Goal: Task Accomplishment & Management: Complete application form

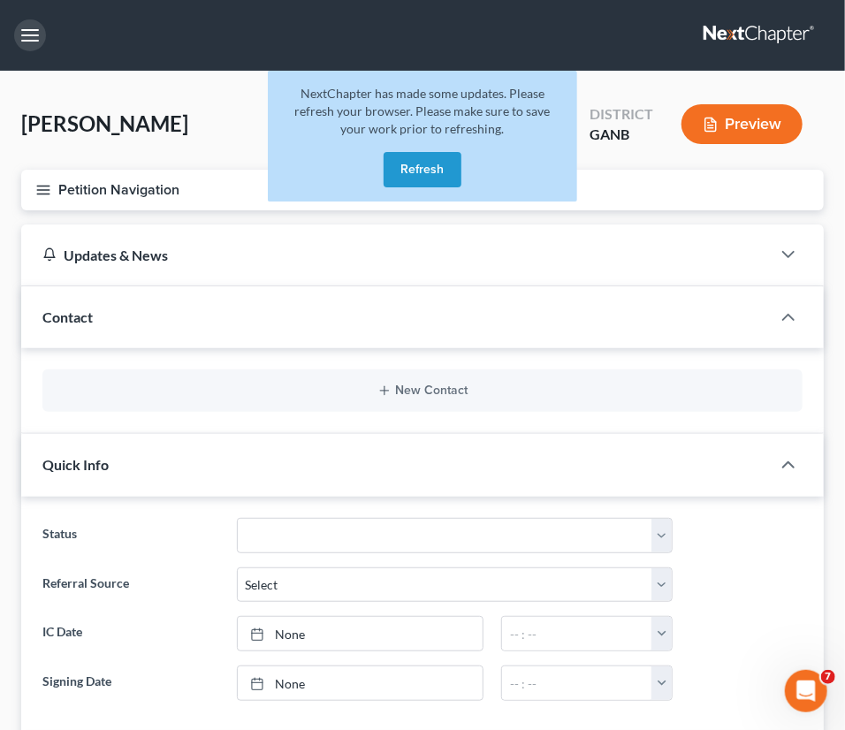
click at [31, 26] on button "button" at bounding box center [30, 35] width 32 height 32
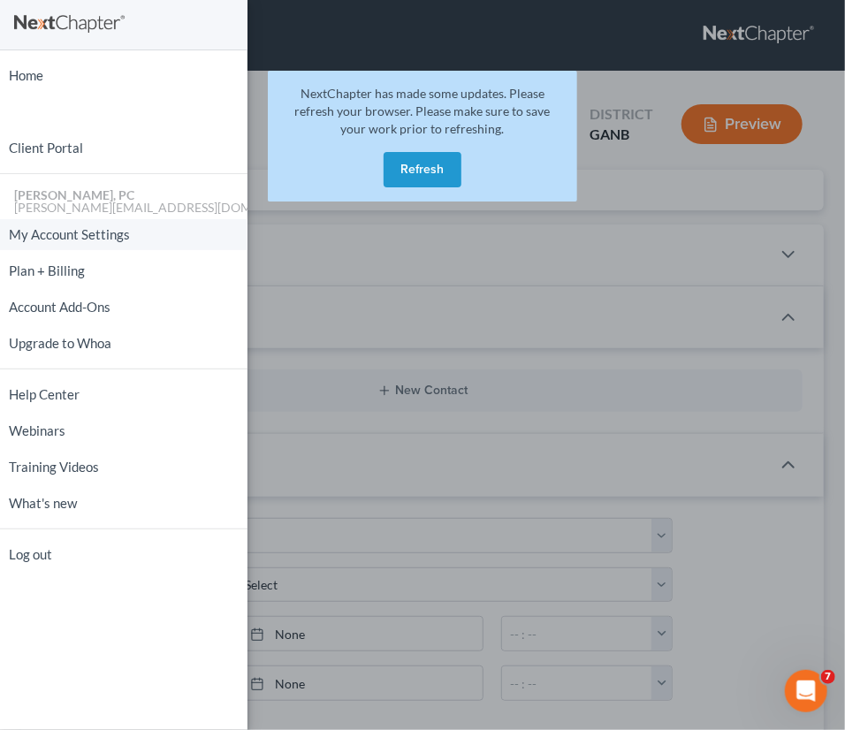
click at [51, 231] on link "My Account Settings" at bounding box center [123, 234] width 247 height 31
select select "24"
select select "10"
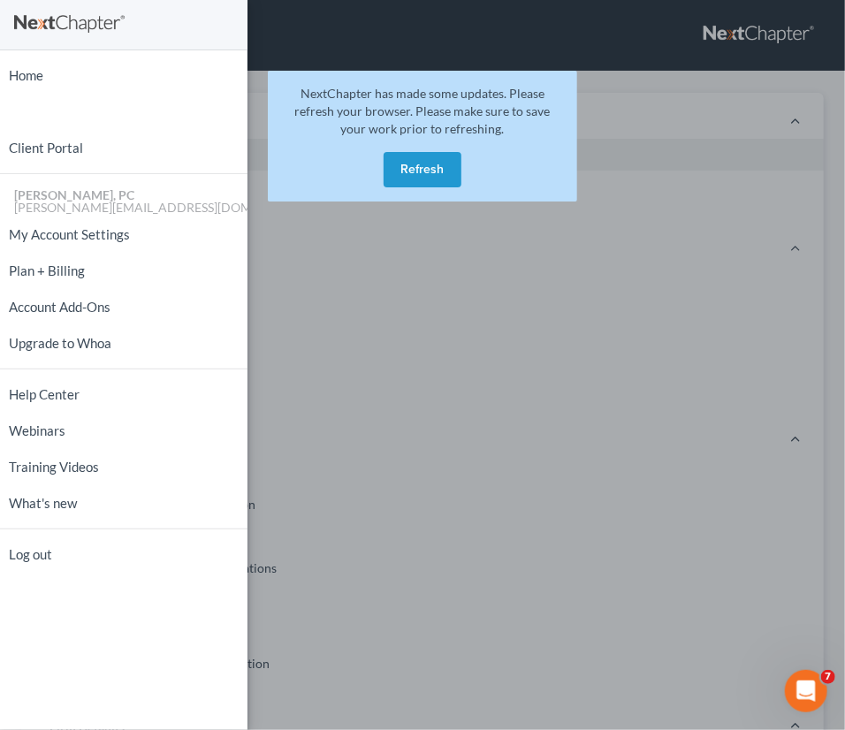
click at [413, 168] on button "Refresh" at bounding box center [422, 169] width 78 height 35
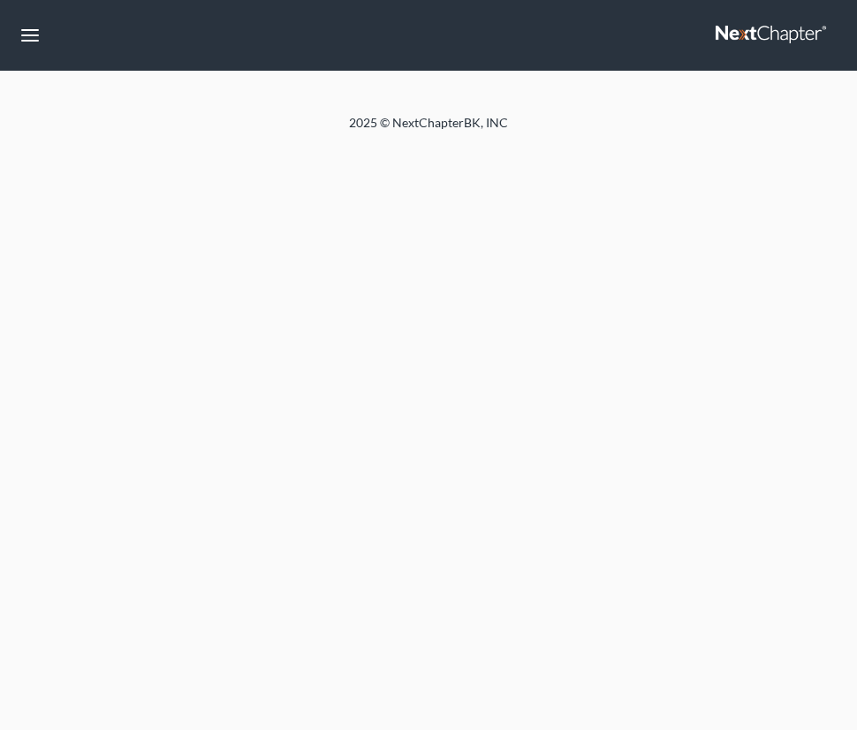
select select "24"
select select "10"
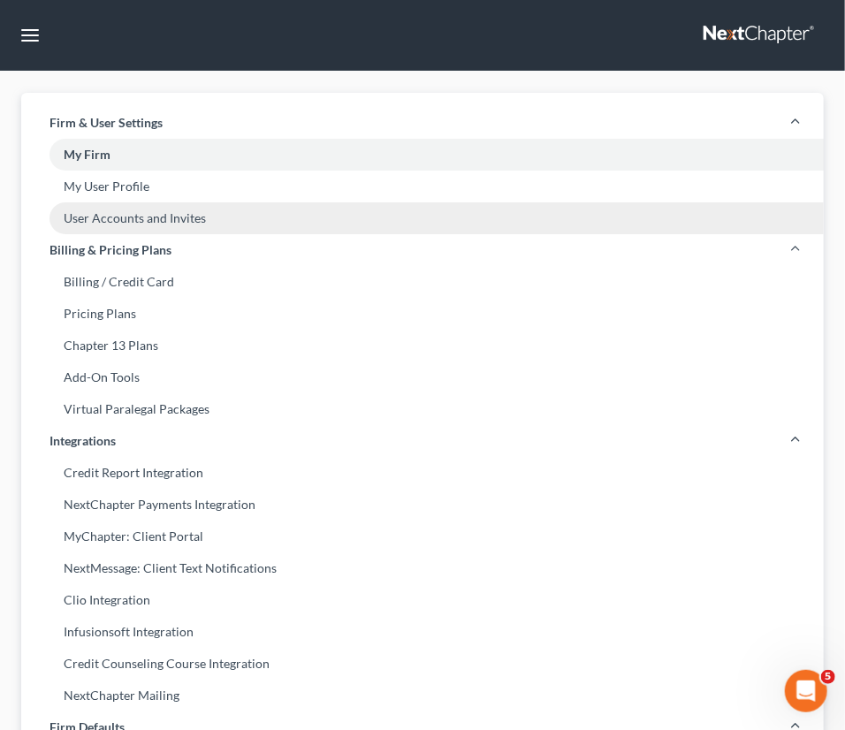
click at [118, 221] on link "User Accounts and Invites" at bounding box center [422, 218] width 802 height 32
select select "0"
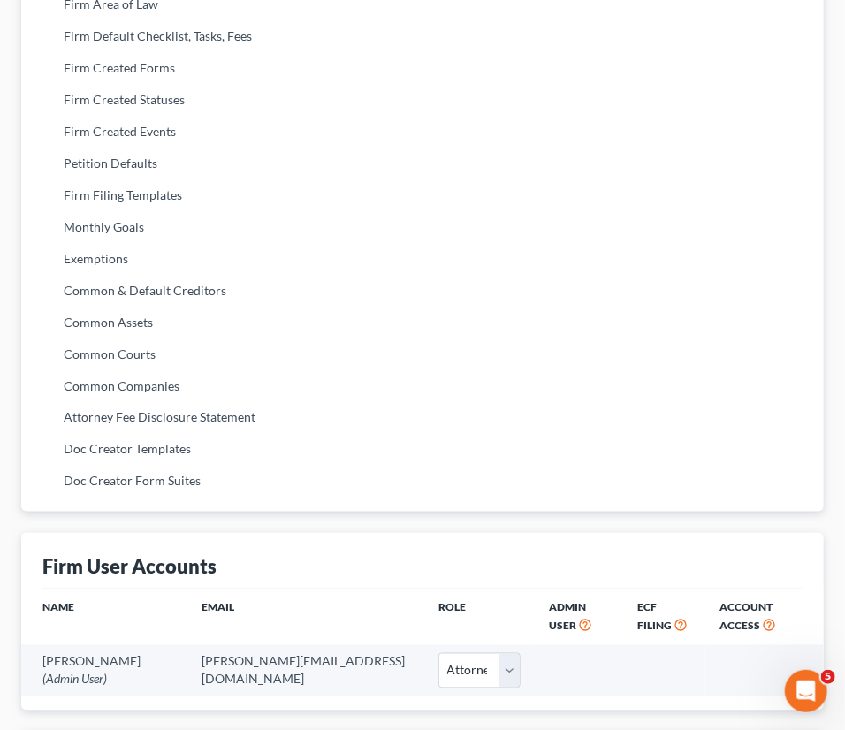
scroll to position [943, 0]
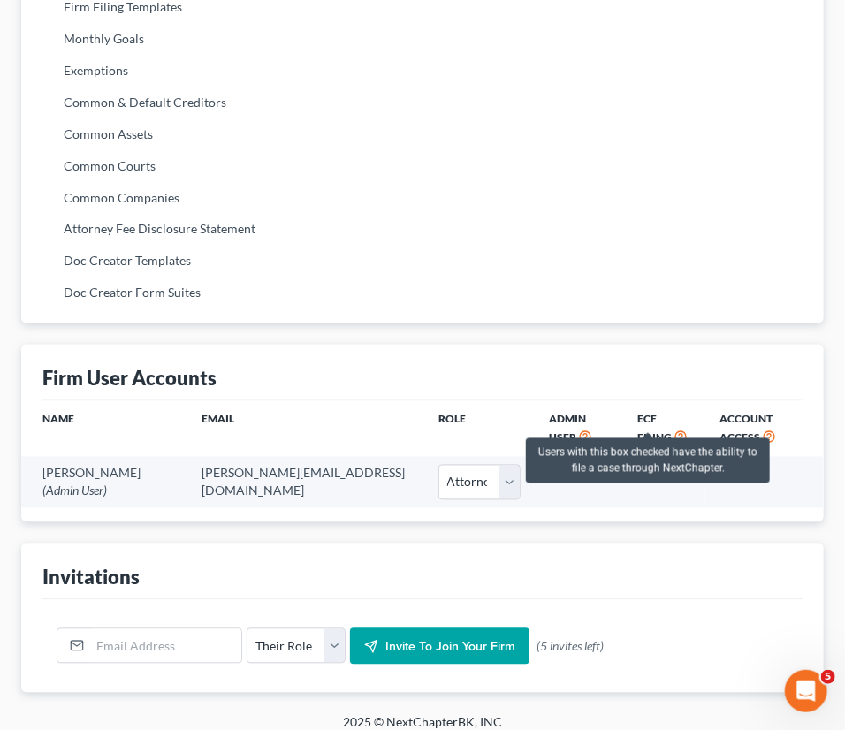
click at [673, 428] on icon at bounding box center [680, 436] width 14 height 17
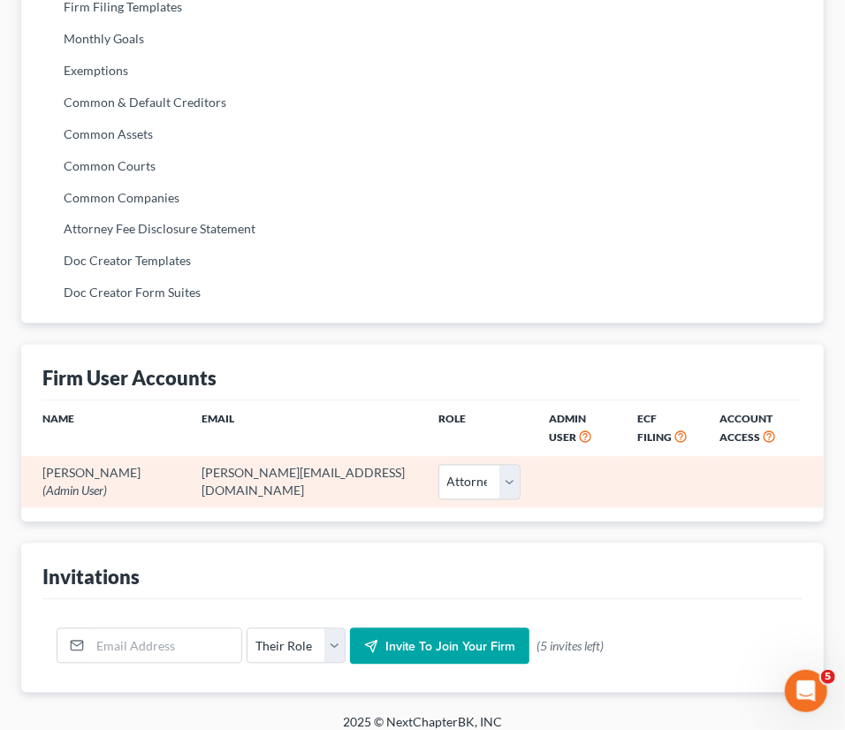
click at [649, 457] on td at bounding box center [664, 482] width 82 height 50
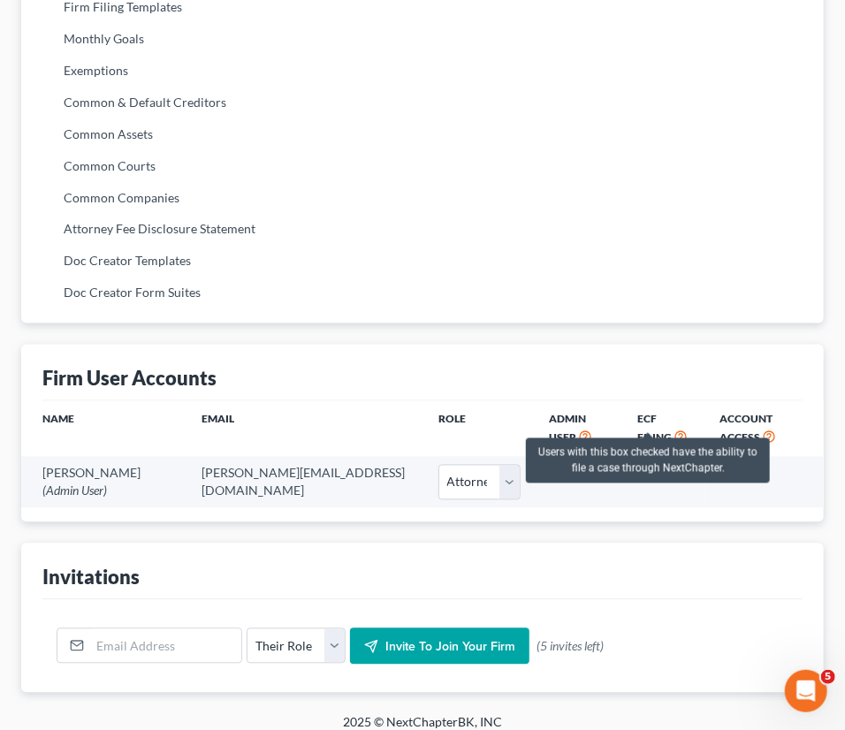
click at [673, 428] on icon at bounding box center [680, 436] width 14 height 17
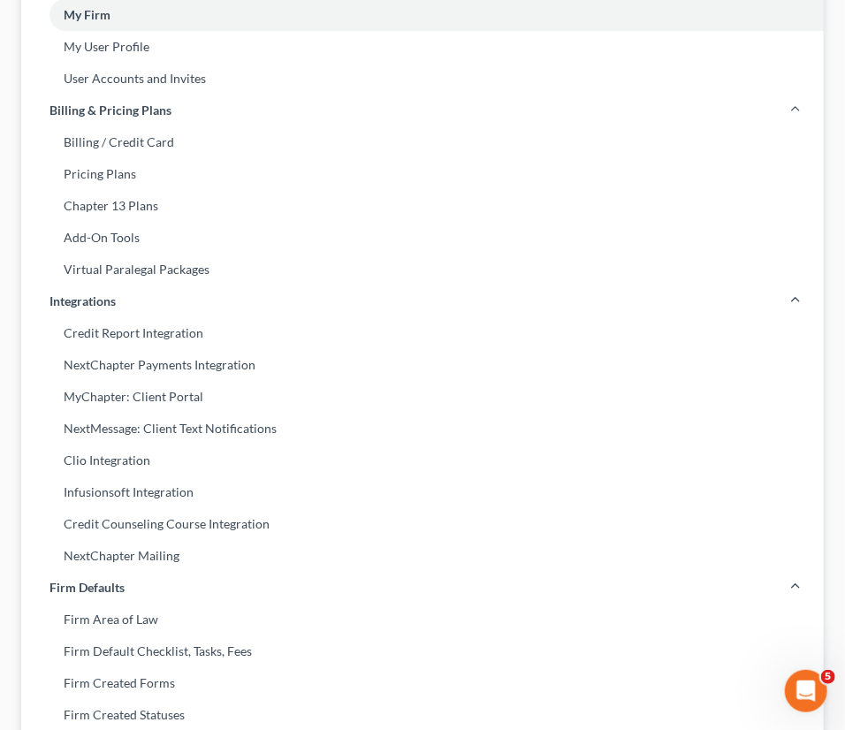
scroll to position [0, 0]
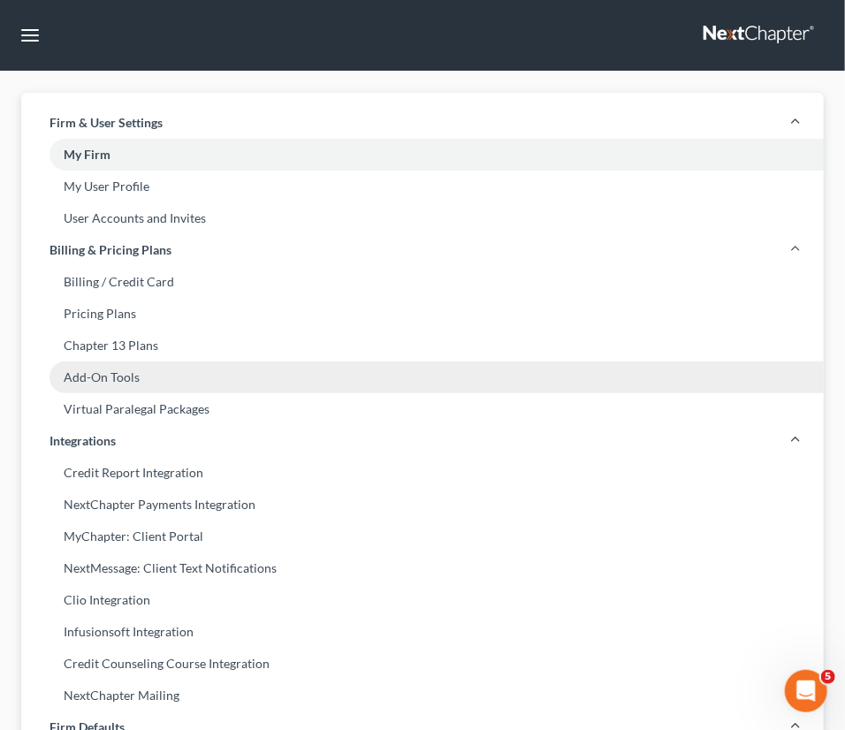
click at [120, 379] on link "Add-On Tools" at bounding box center [422, 377] width 802 height 32
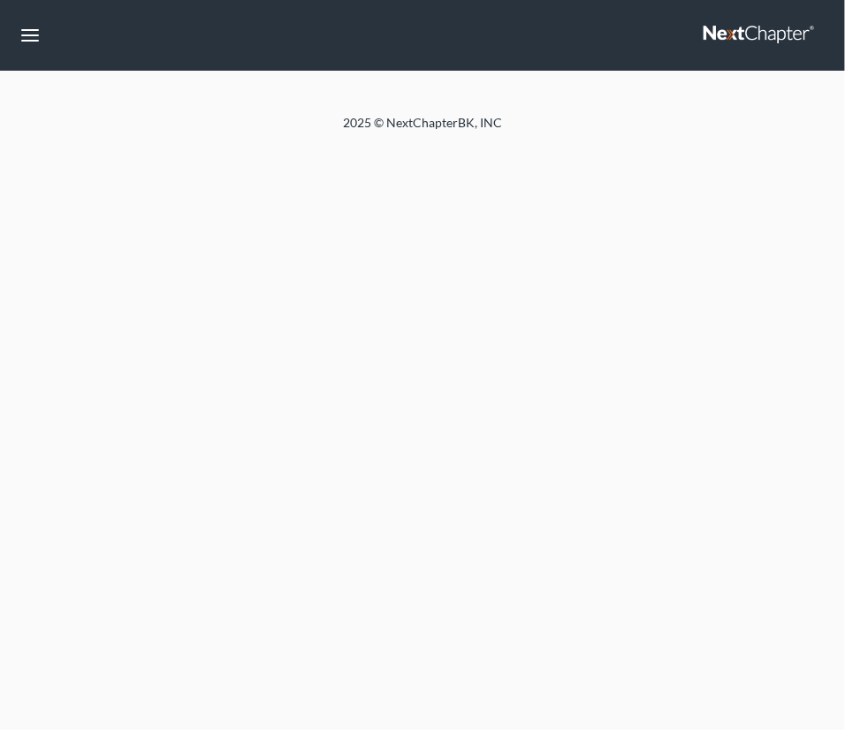
select select "10"
select select "attorney"
select select "0"
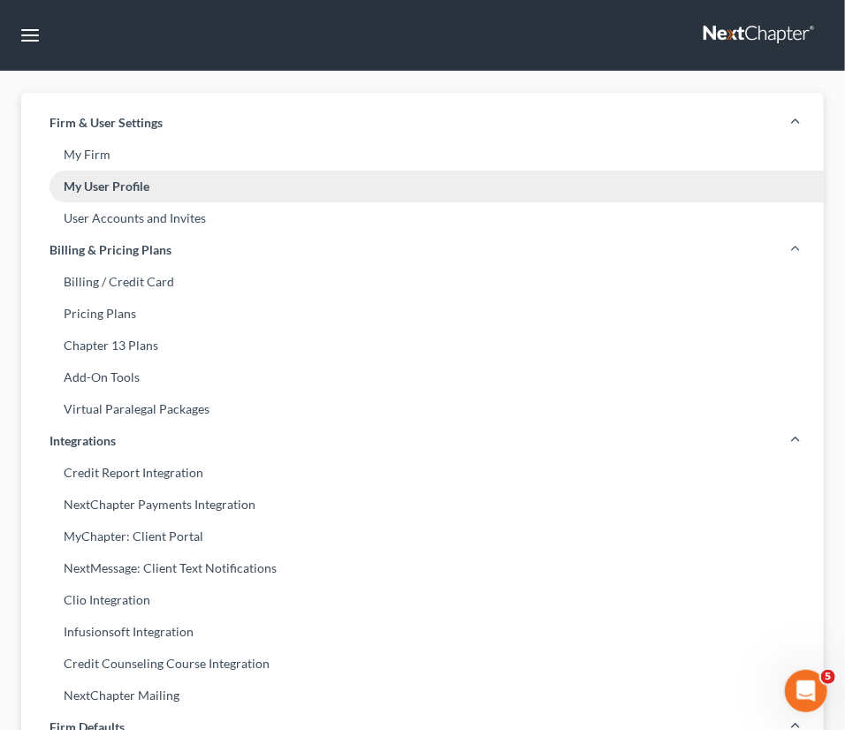
click at [308, 186] on link "My User Profile" at bounding box center [422, 187] width 802 height 32
click at [21, 171] on link "My User Profile" at bounding box center [422, 187] width 802 height 32
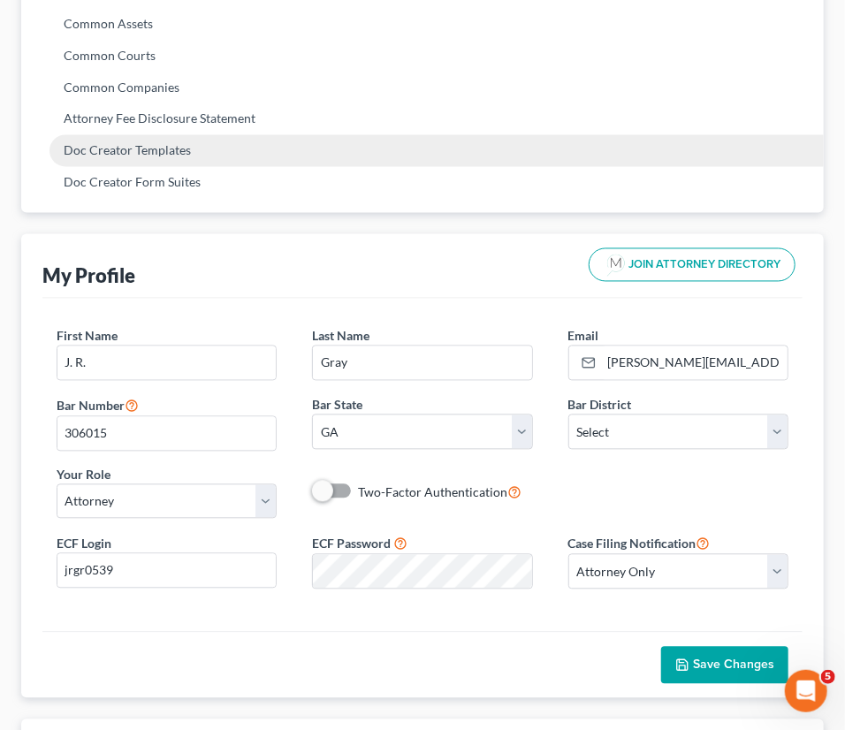
scroll to position [1204, 0]
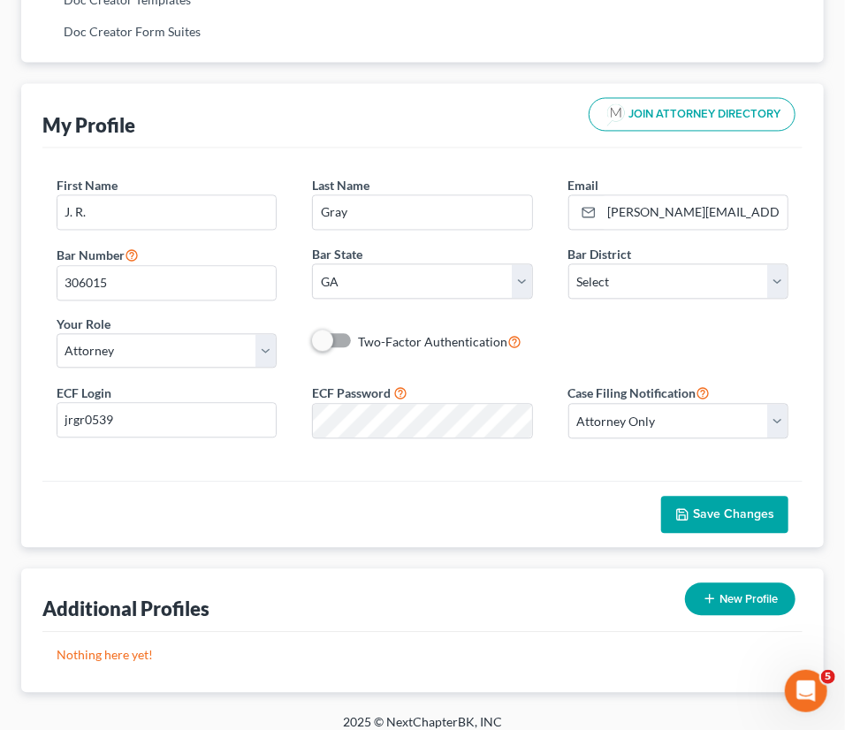
click at [346, 336] on span at bounding box center [333, 340] width 42 height 21
click at [345, 338] on span at bounding box center [333, 340] width 42 height 21
click at [343, 338] on span at bounding box center [333, 340] width 42 height 21
drag, startPoint x: 322, startPoint y: 338, endPoint x: 380, endPoint y: 350, distance: 58.7
click at [380, 350] on div "First Name * J. R. Last Name * Gray Email * j.r.gray@outlook.com Bar Number 306…" at bounding box center [422, 279] width 767 height 206
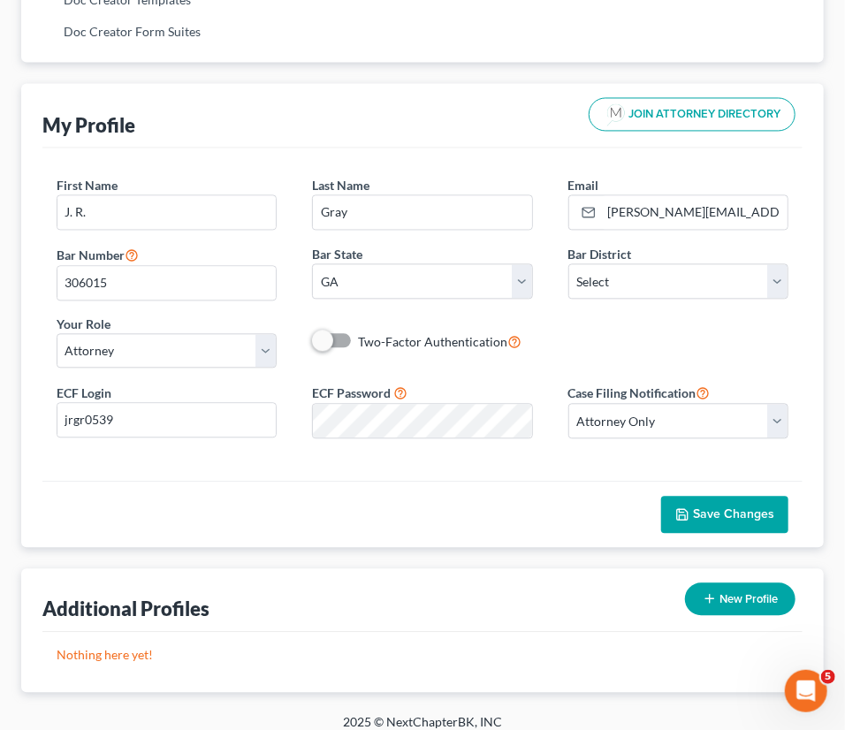
click at [348, 338] on span at bounding box center [333, 340] width 42 height 21
drag, startPoint x: 320, startPoint y: 338, endPoint x: 355, endPoint y: 338, distance: 35.3
click at [355, 338] on div "Two-Factor Authentication" at bounding box center [422, 341] width 220 height 20
click at [336, 335] on span at bounding box center [333, 340] width 42 height 21
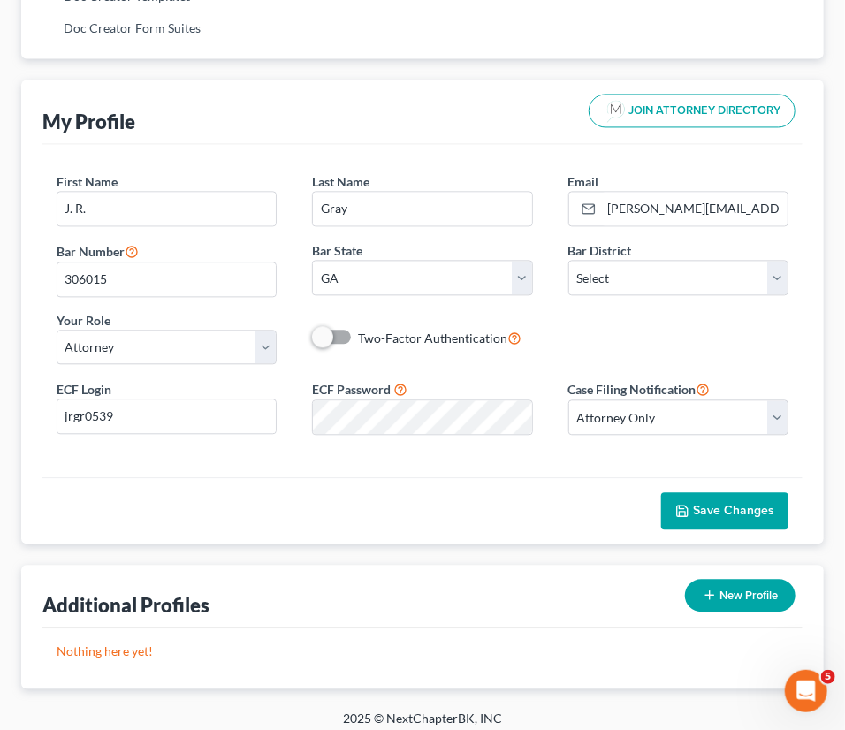
scroll to position [1218, 0]
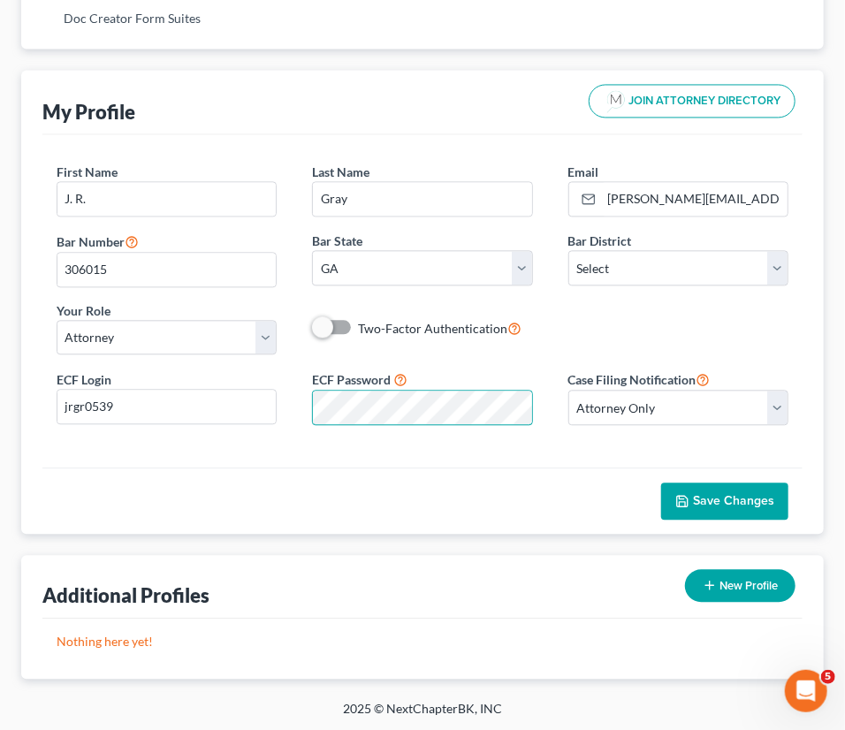
click at [296, 459] on div "First Name * J. R. Last Name * Gray Email * j.r.gray@outlook.com Bar Number 306…" at bounding box center [422, 300] width 760 height 333
click at [725, 500] on span "Save Changes" at bounding box center [733, 500] width 81 height 15
click at [345, 320] on span at bounding box center [333, 326] width 42 height 21
drag, startPoint x: 324, startPoint y: 322, endPoint x: 459, endPoint y: 354, distance: 138.2
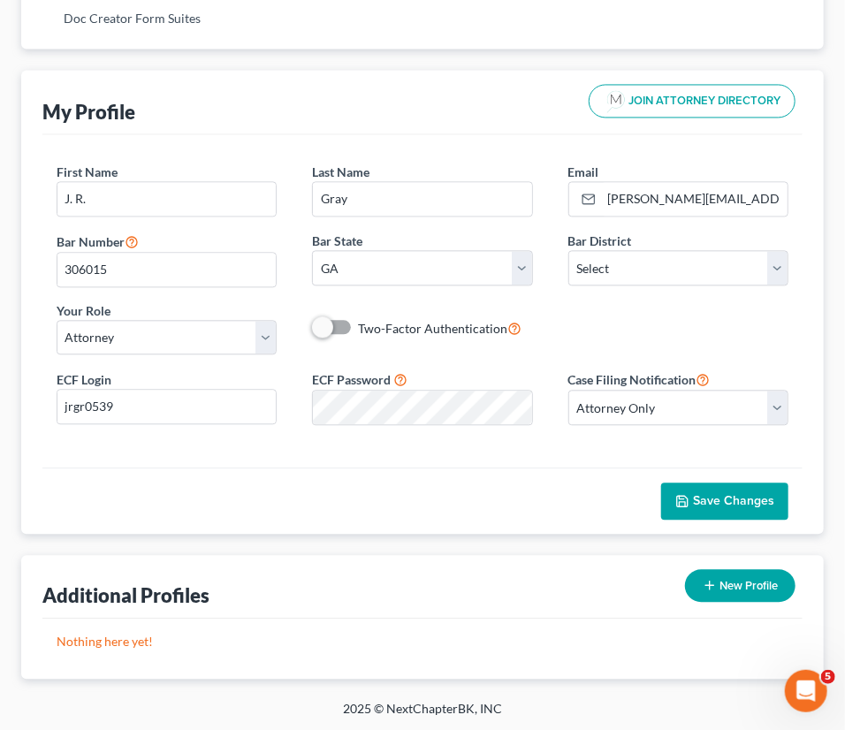
click at [459, 354] on div "First Name * J. R. Last Name * Gray Email * j.r.gray@outlook.com Bar Number 306…" at bounding box center [422, 266] width 767 height 206
click at [348, 327] on span at bounding box center [333, 326] width 42 height 21
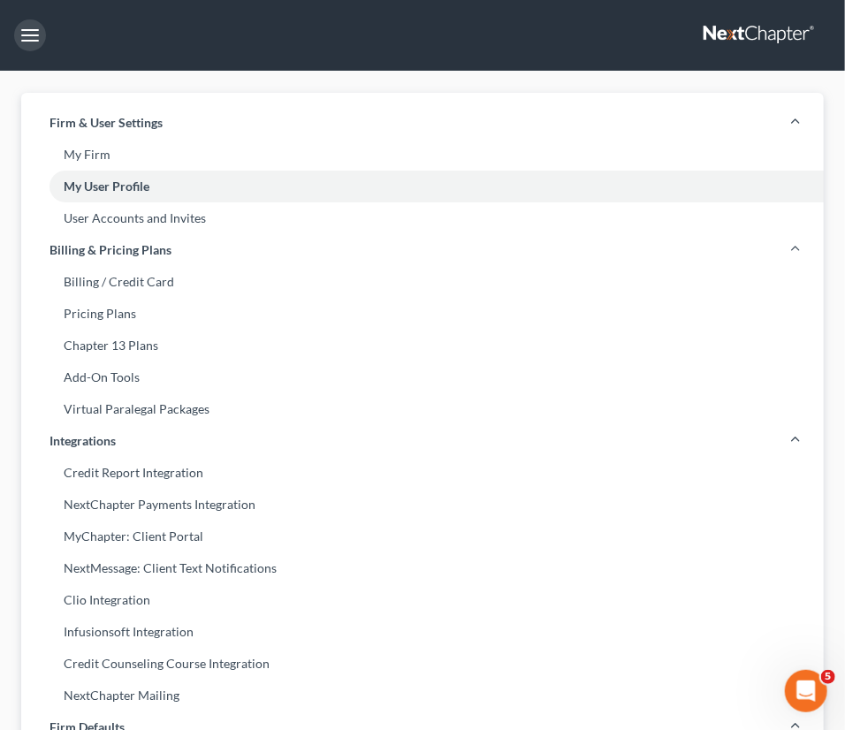
click at [25, 33] on button "button" at bounding box center [30, 35] width 32 height 32
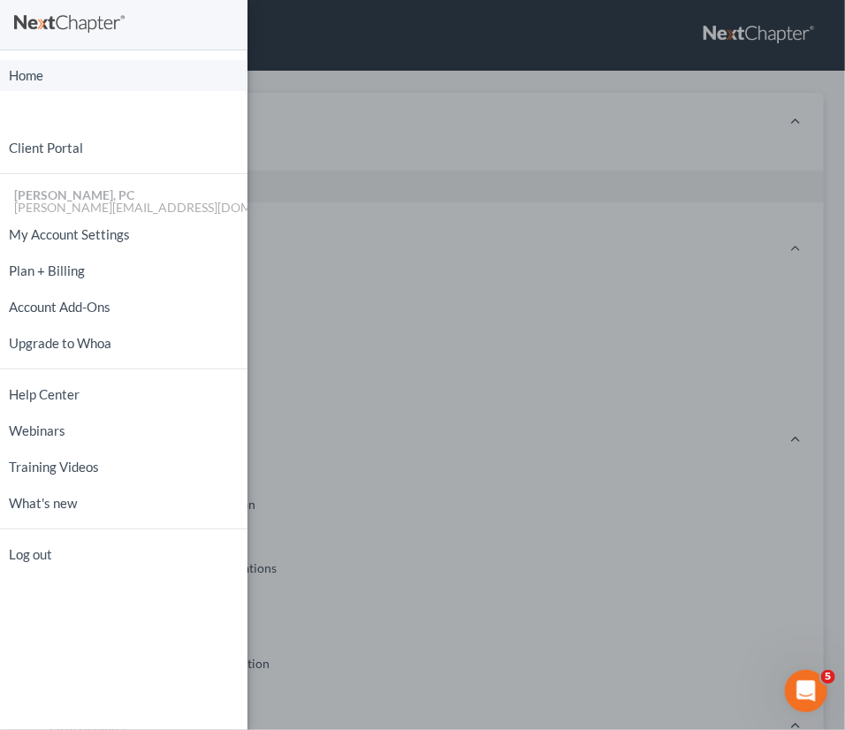
click at [39, 83] on link "Home" at bounding box center [123, 75] width 247 height 31
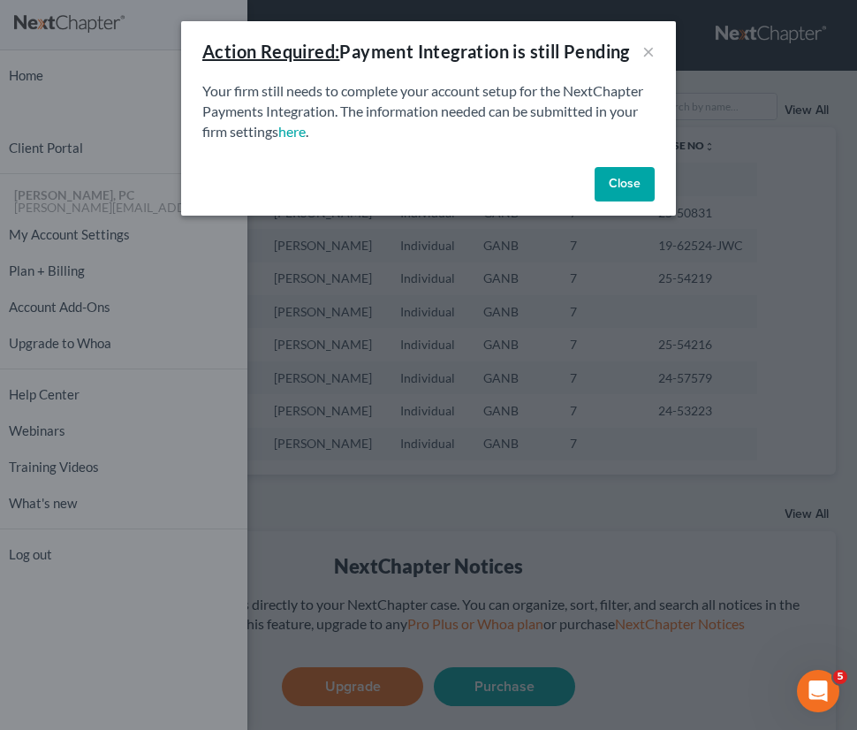
click at [616, 184] on button "Close" at bounding box center [625, 184] width 60 height 35
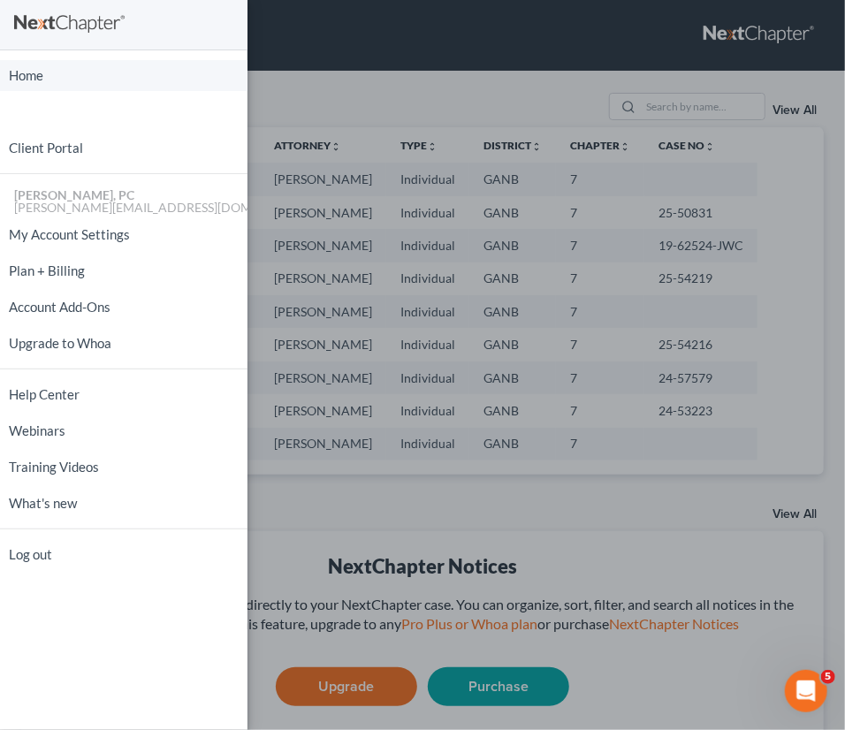
click at [38, 68] on link "Home" at bounding box center [123, 75] width 247 height 31
click at [459, 90] on div "Home New Case Client Portal J. R. Gray, PC j.r.gray@outlook.com My Account Sett…" at bounding box center [422, 365] width 845 height 730
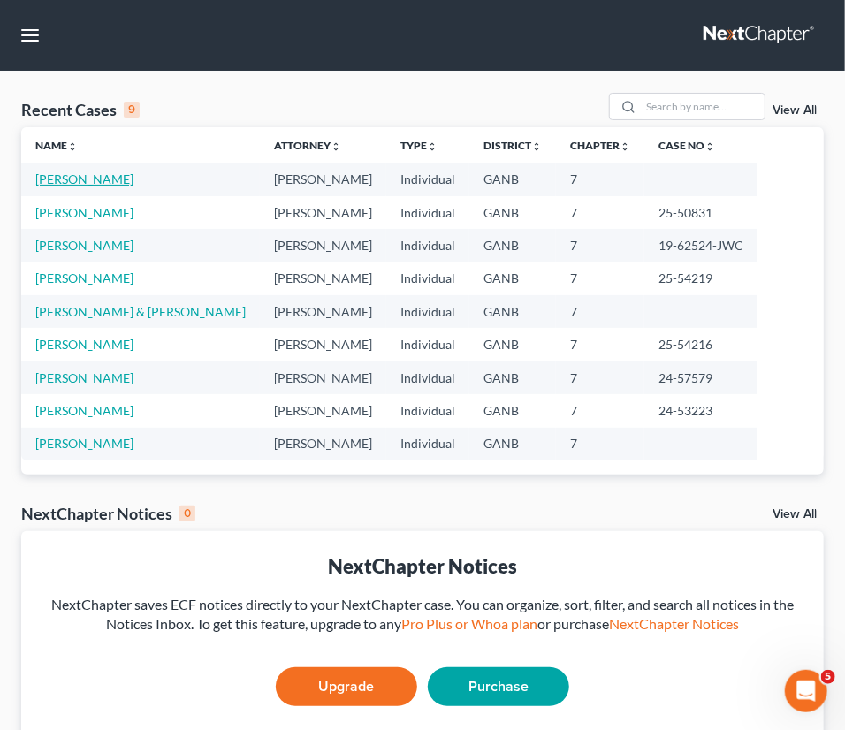
click at [82, 180] on link "[PERSON_NAME]" at bounding box center [84, 178] width 98 height 15
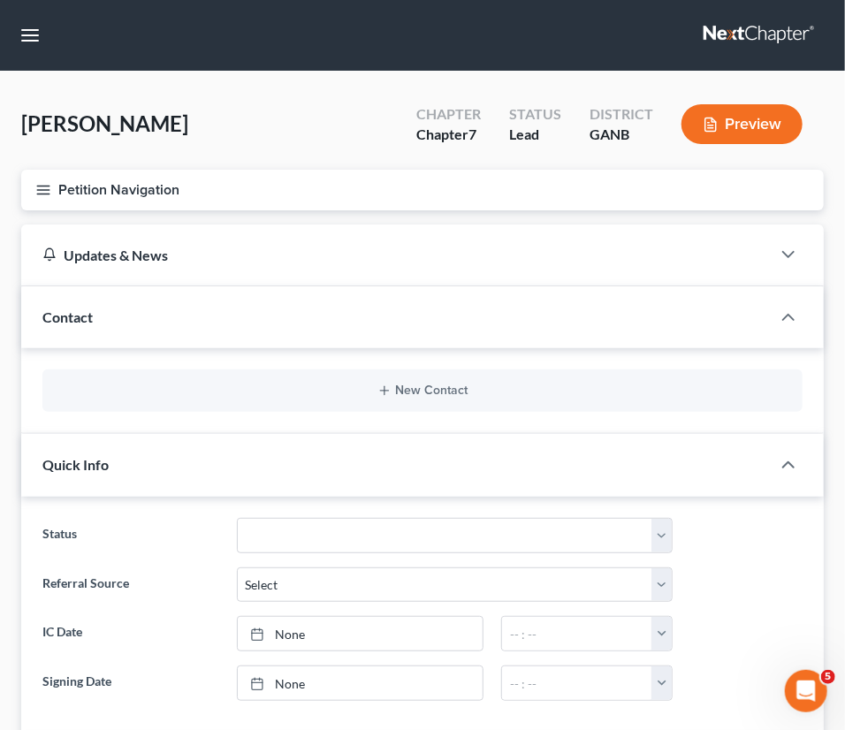
click at [122, 183] on button "Petition Navigation" at bounding box center [422, 190] width 802 height 41
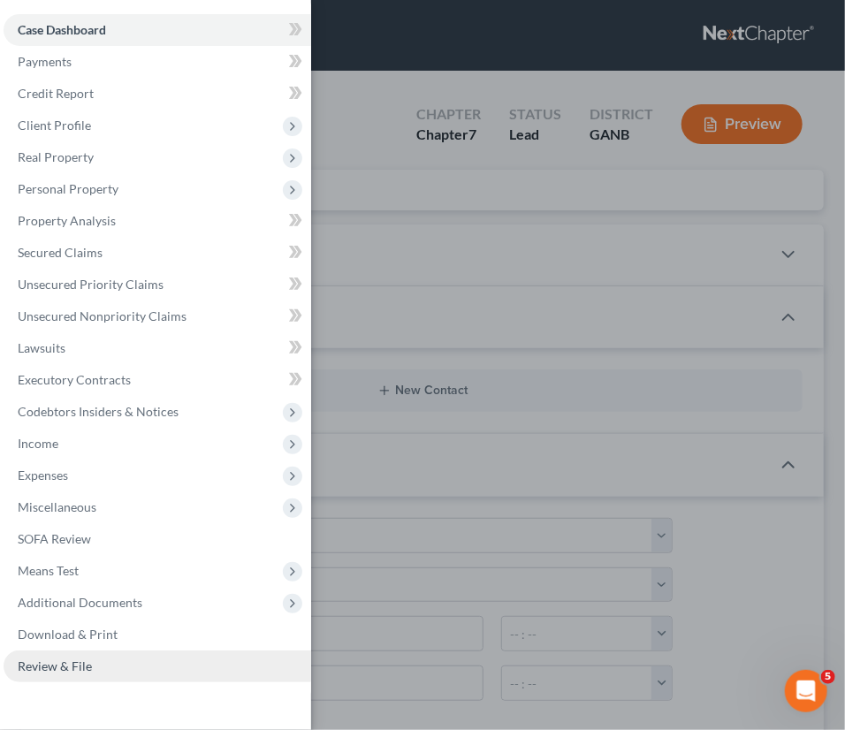
click at [40, 668] on span "Review & File" at bounding box center [55, 665] width 74 height 15
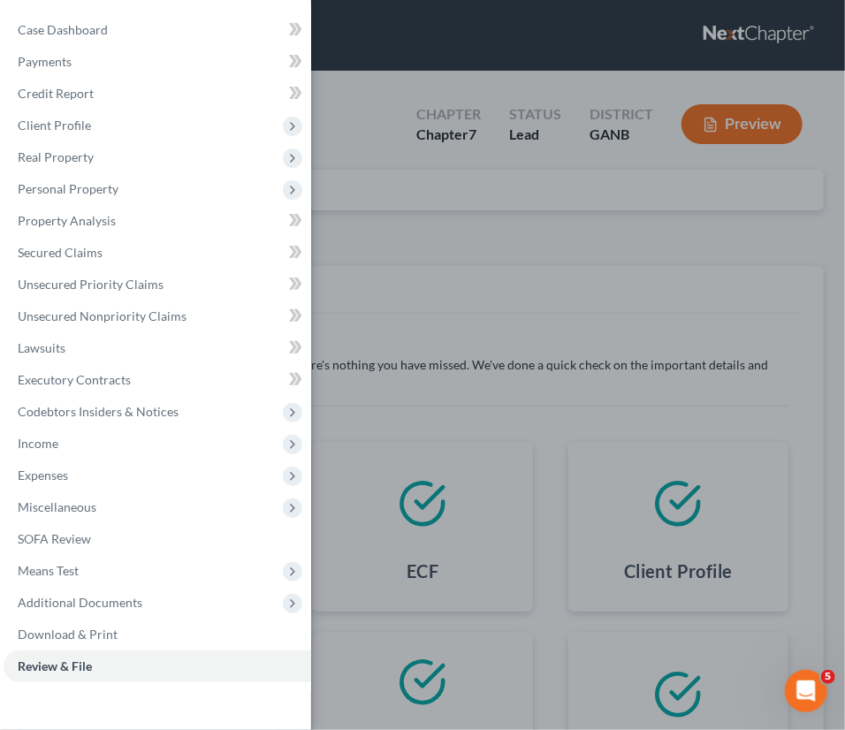
click at [501, 277] on div "Case Dashboard Payments Invoices Payments Payments Credit Report Client Profile" at bounding box center [422, 365] width 845 height 730
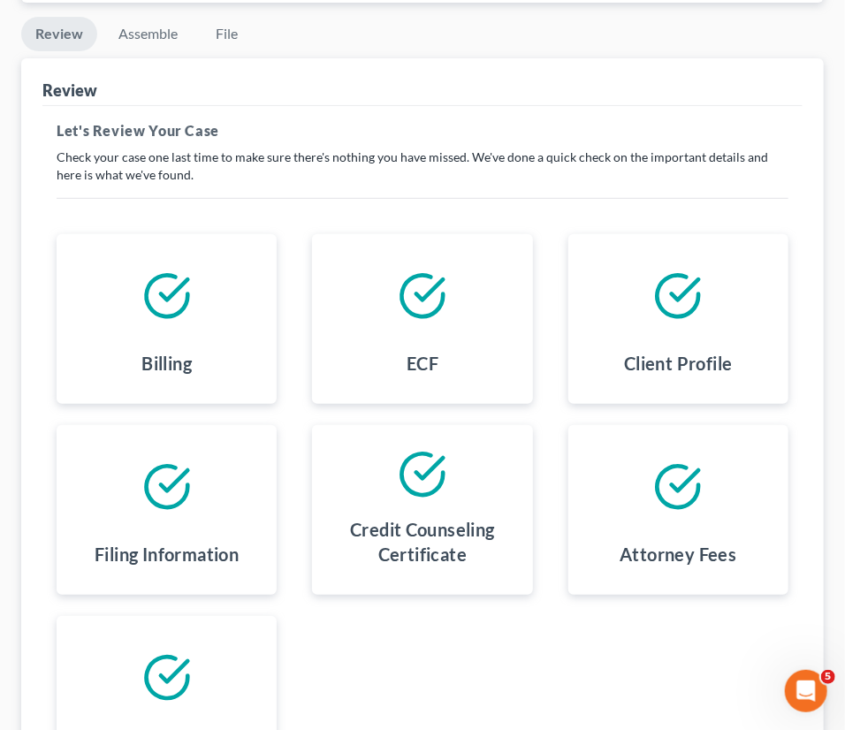
scroll to position [427, 0]
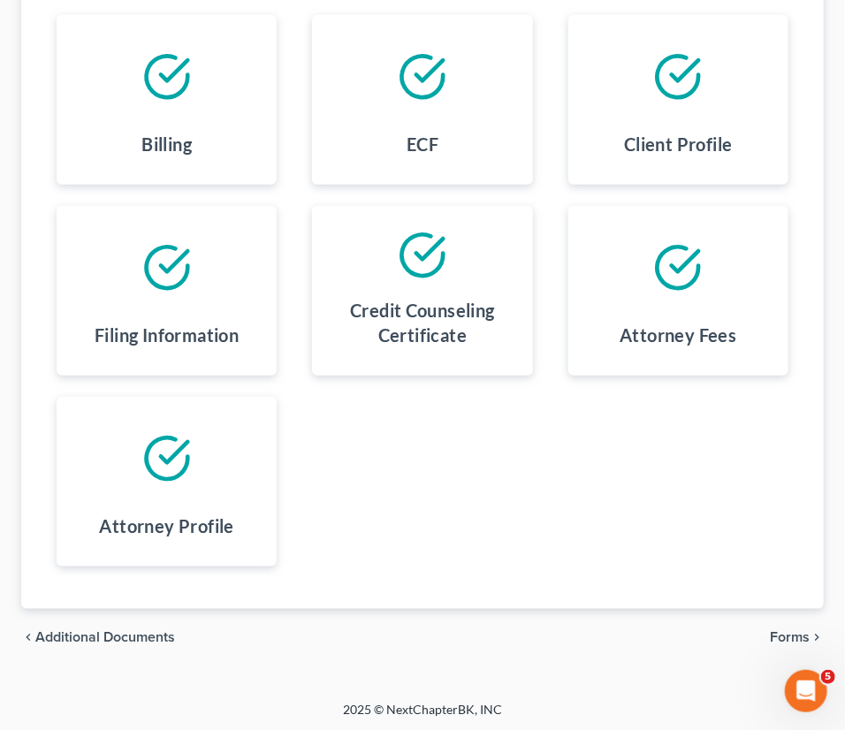
click at [785, 634] on span "Forms" at bounding box center [790, 637] width 40 height 14
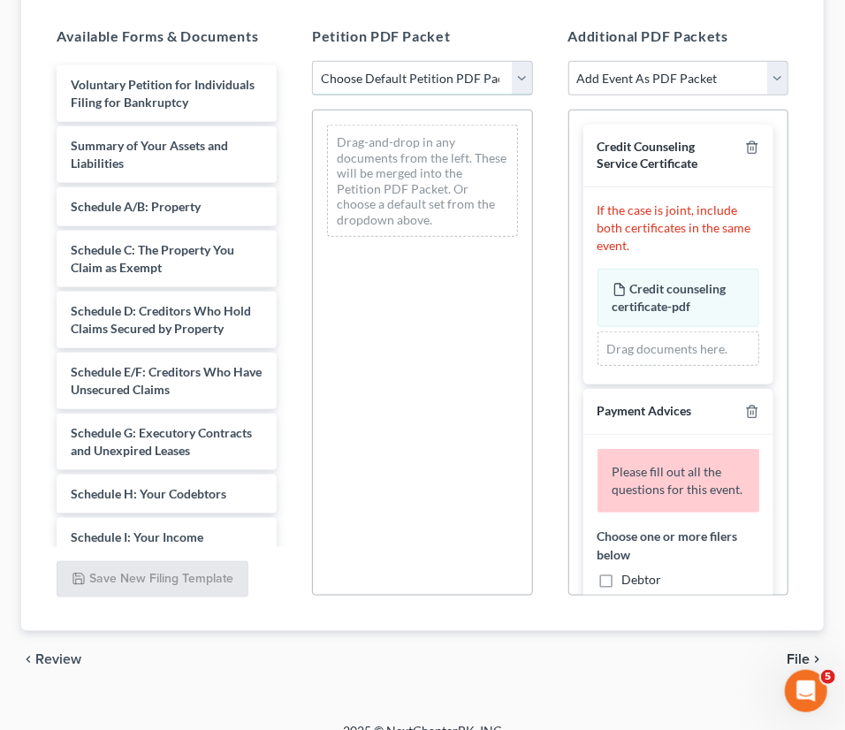
click at [396, 72] on select "Choose Default Petition PDF Packet Complete Bankruptcy Petition (all forms and …" at bounding box center [422, 78] width 220 height 35
select select "0"
click at [312, 61] on select "Choose Default Petition PDF Packet Complete Bankruptcy Petition (all forms and …" at bounding box center [422, 78] width 220 height 35
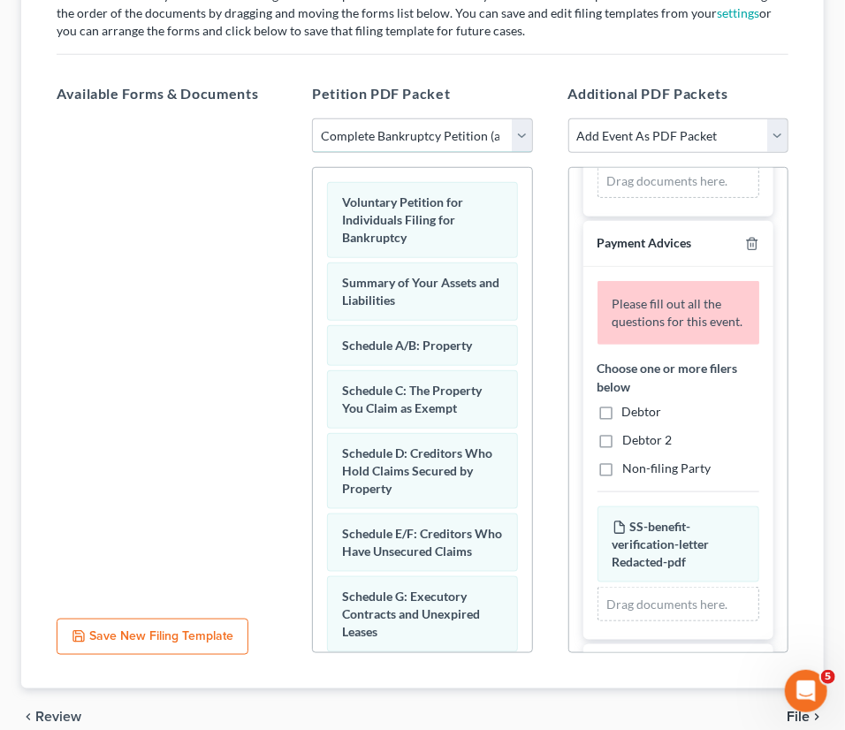
scroll to position [240, 0]
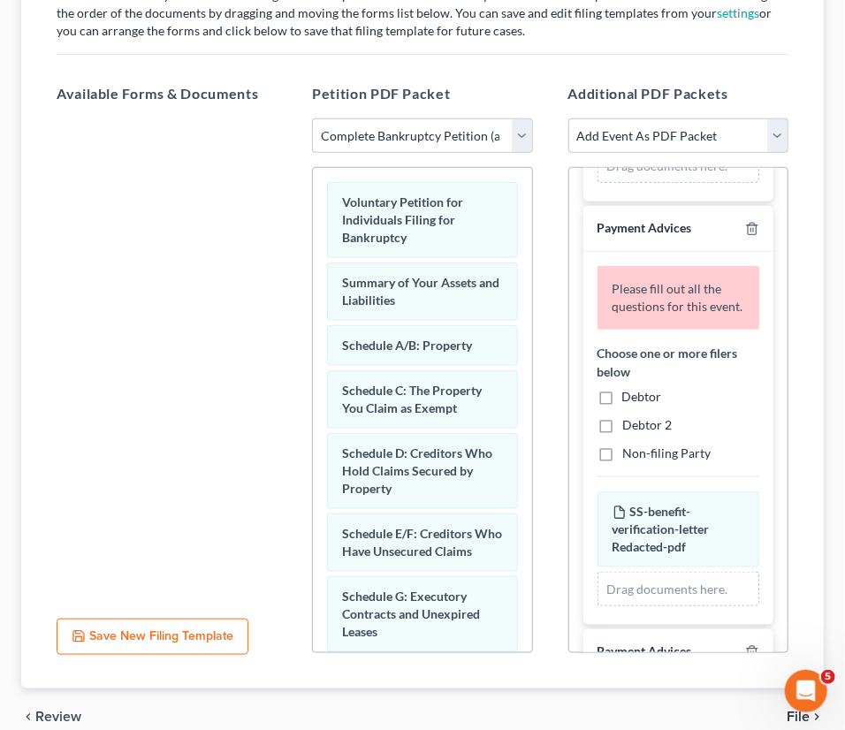
click at [622, 406] on label "Debtor" at bounding box center [642, 397] width 40 height 18
click at [629, 399] on input "Debtor" at bounding box center [634, 393] width 11 height 11
checkbox input "true"
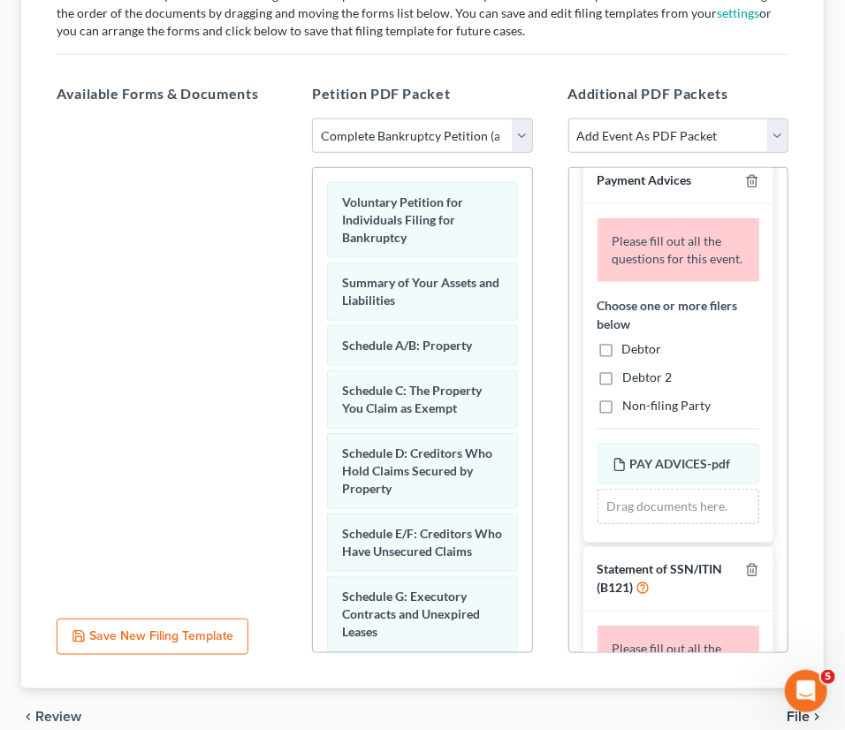
scroll to position [642, 0]
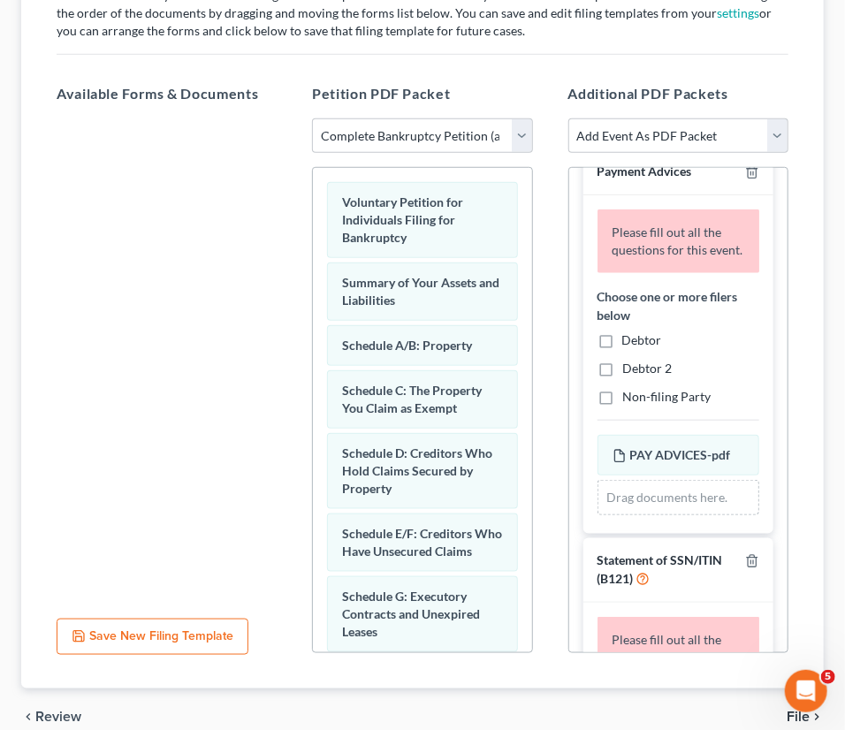
click at [622, 349] on label "Debtor" at bounding box center [642, 340] width 40 height 18
click at [629, 343] on input "Debtor" at bounding box center [634, 336] width 11 height 11
checkbox input "true"
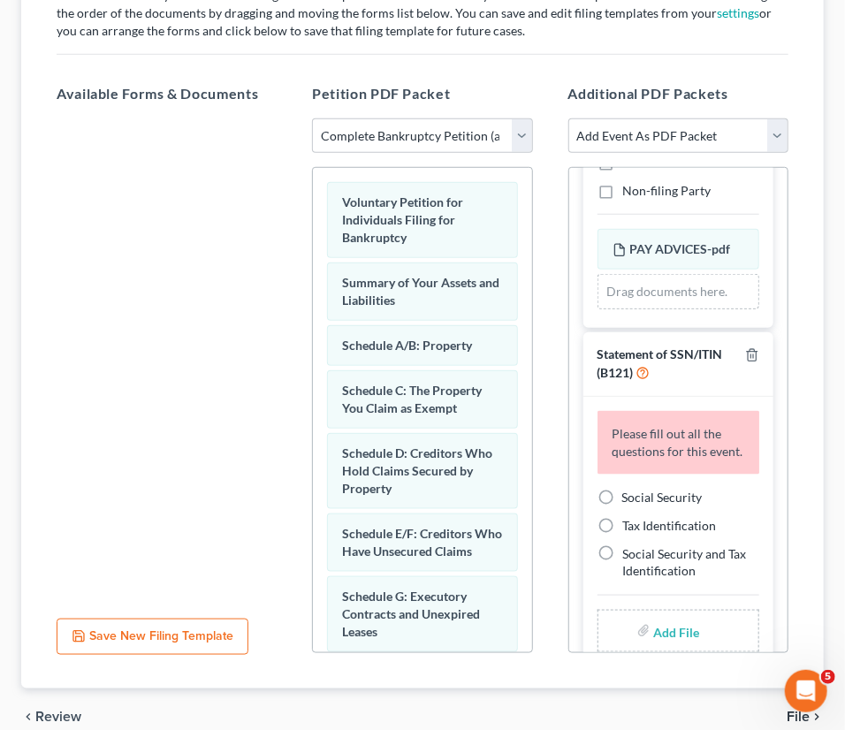
scroll to position [813, 0]
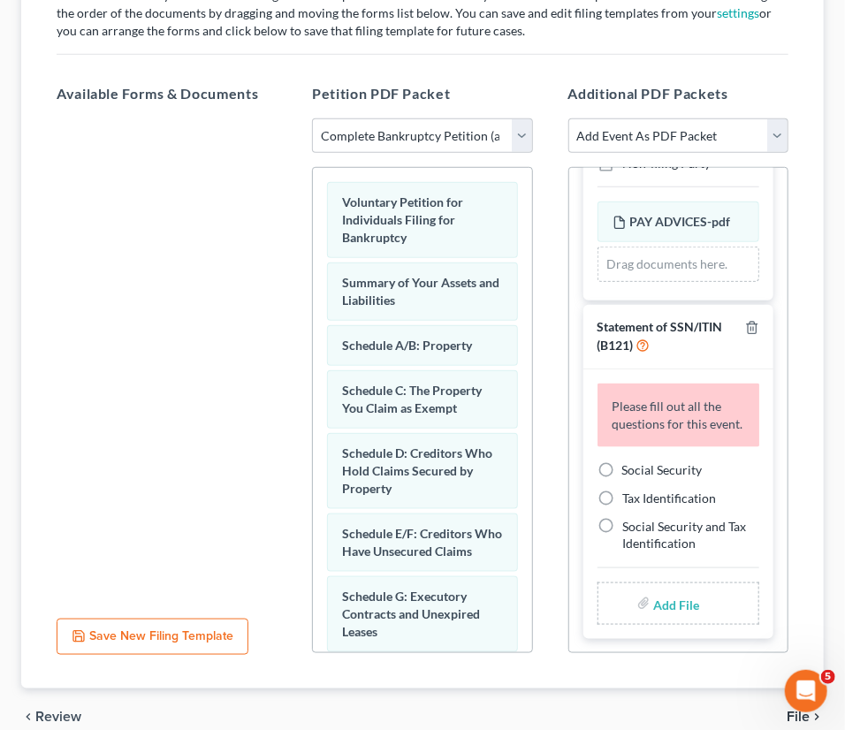
click at [622, 463] on label "Social Security" at bounding box center [662, 470] width 80 height 18
click at [629, 463] on input "Social Security" at bounding box center [634, 466] width 11 height 11
radio input "true"
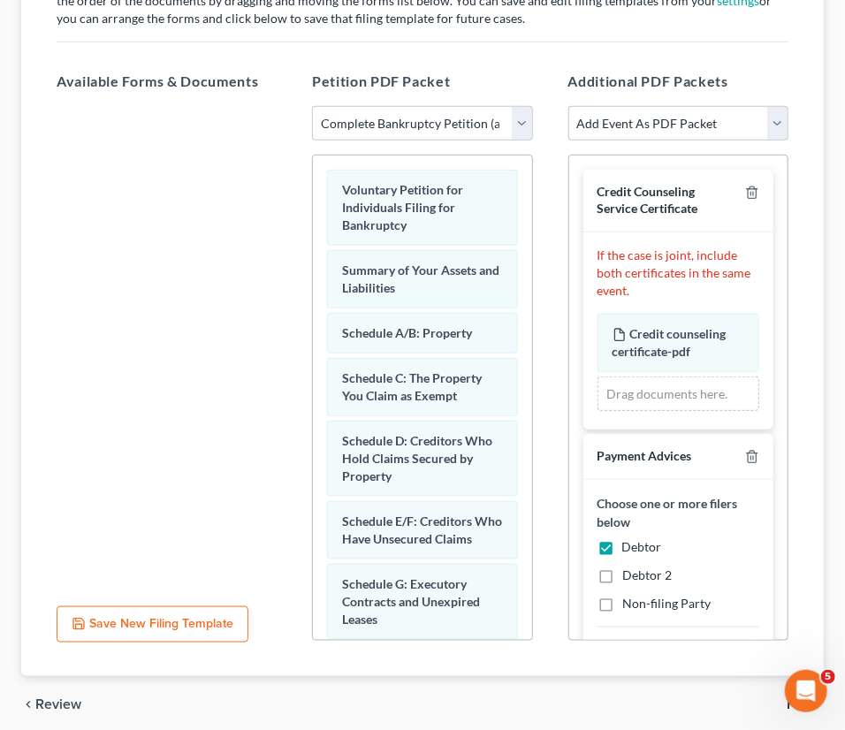
scroll to position [450, 0]
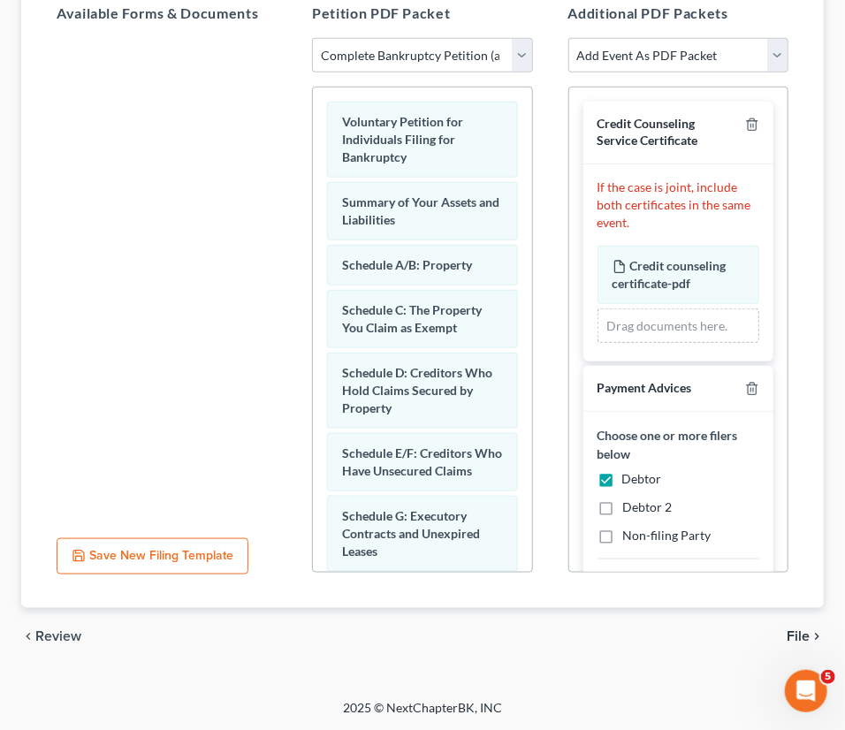
click at [797, 629] on span "File" at bounding box center [797, 636] width 23 height 14
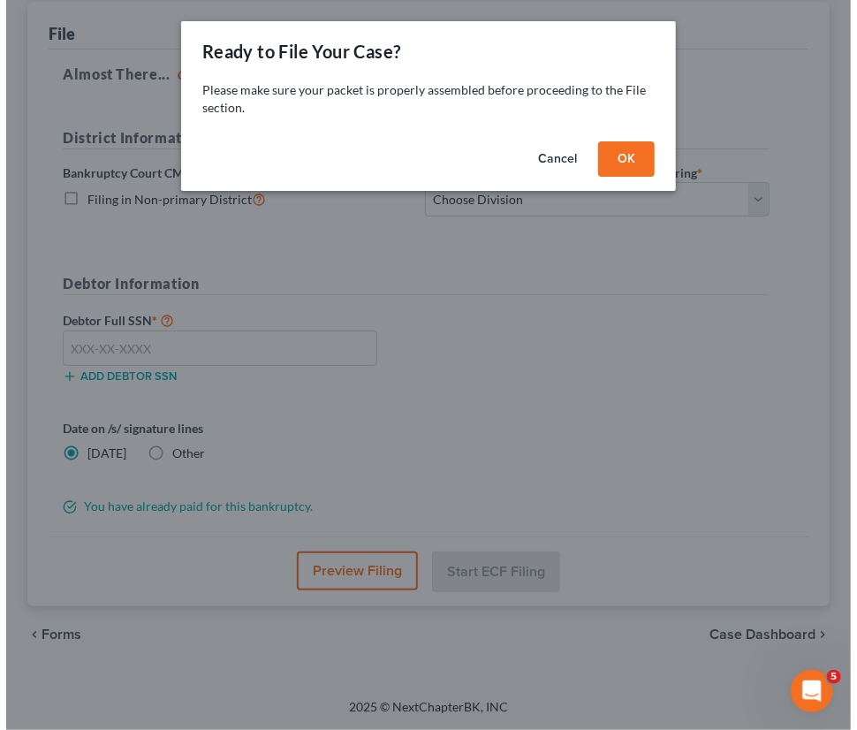
scroll to position [262, 0]
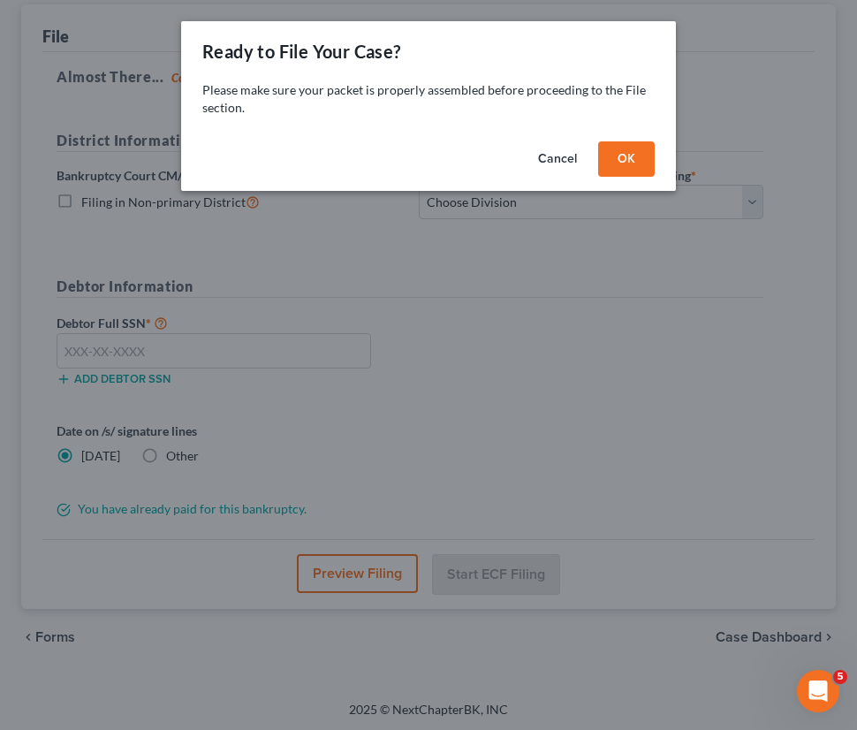
click at [634, 157] on button "OK" at bounding box center [626, 158] width 57 height 35
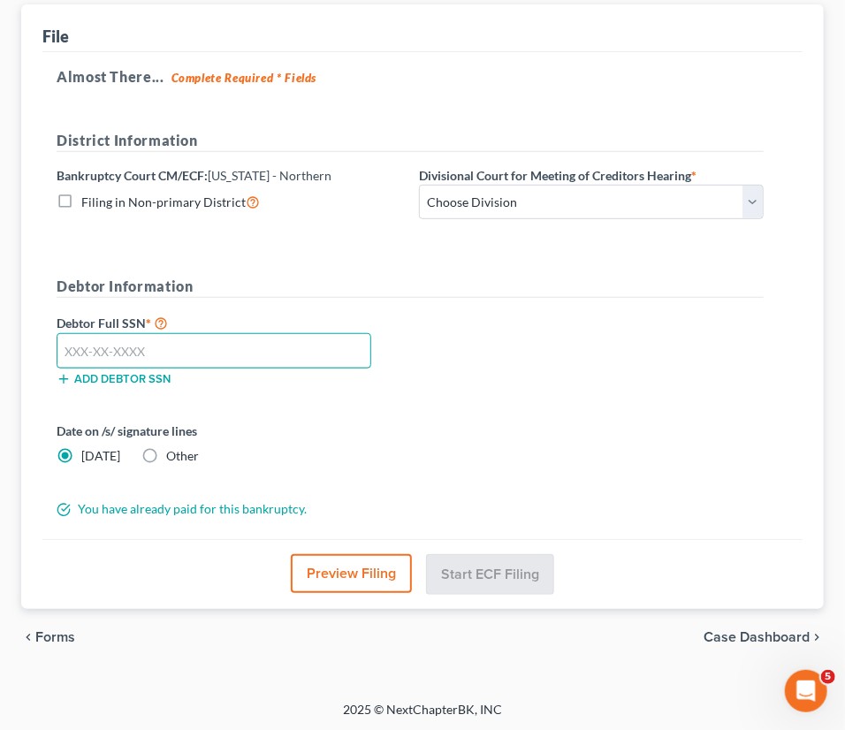
click at [66, 348] on input "text" at bounding box center [214, 350] width 315 height 35
type input "643-62-6485"
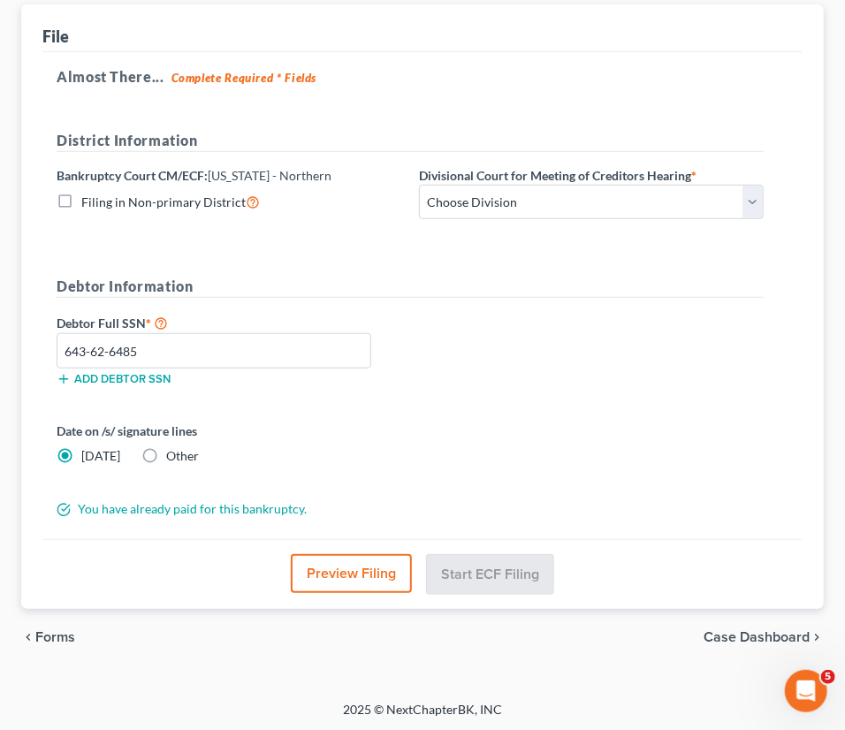
click at [166, 453] on label "Other" at bounding box center [182, 456] width 33 height 18
click at [173, 453] on input "Other" at bounding box center [178, 452] width 11 height 11
radio input "true"
radio input "false"
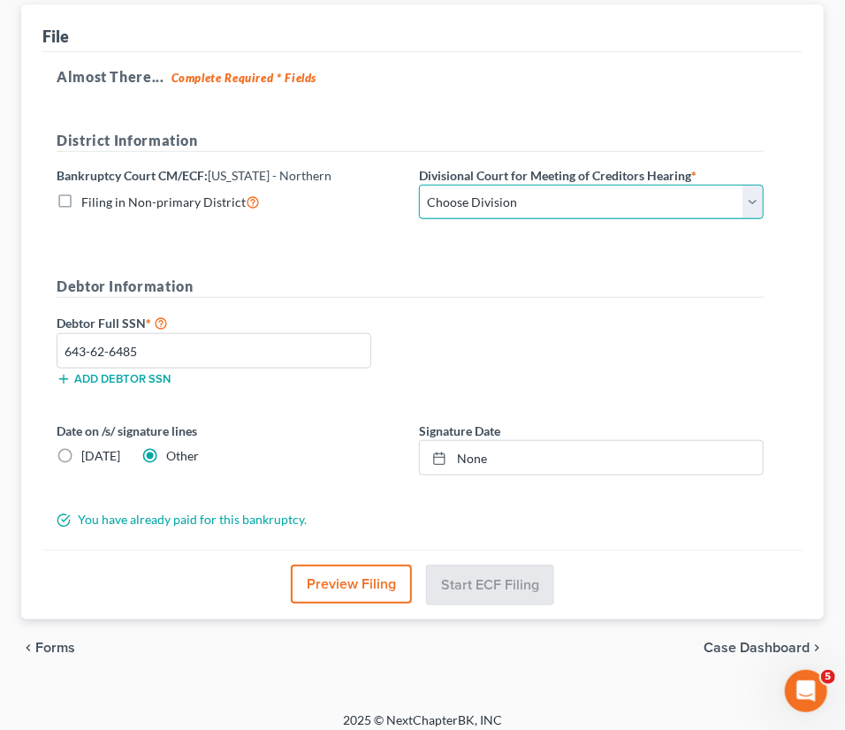
click at [754, 196] on select "Choose Division Atlanta Gainesville Newnan Rome" at bounding box center [591, 202] width 345 height 35
select select "0"
click at [419, 185] on select "Choose Division Atlanta Gainesville Newnan Rome" at bounding box center [591, 202] width 345 height 35
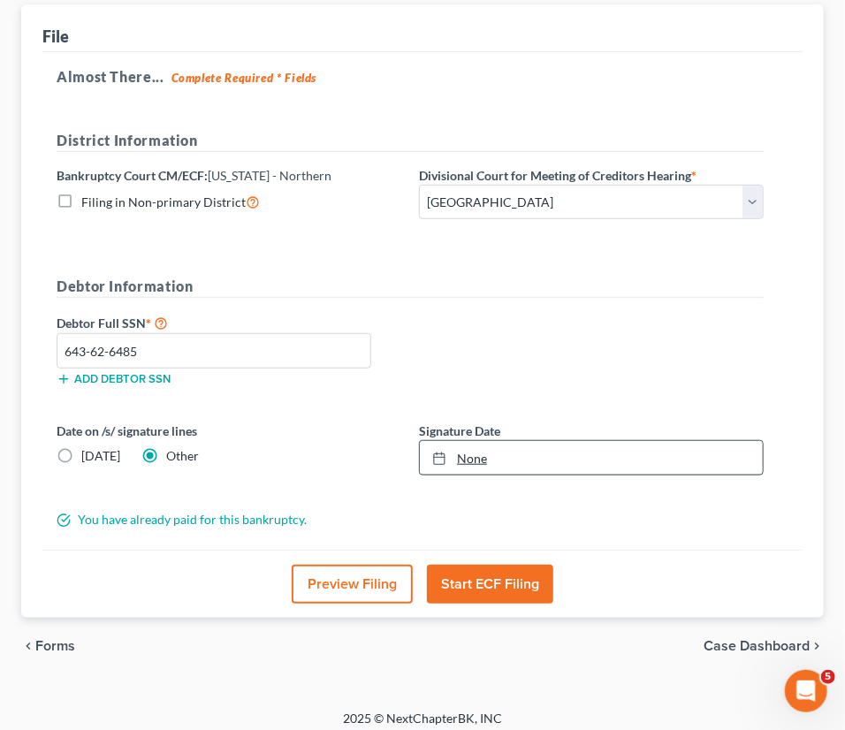
click at [530, 456] on link "None" at bounding box center [591, 458] width 343 height 34
click at [487, 576] on button "Start ECF Filing" at bounding box center [490, 584] width 126 height 39
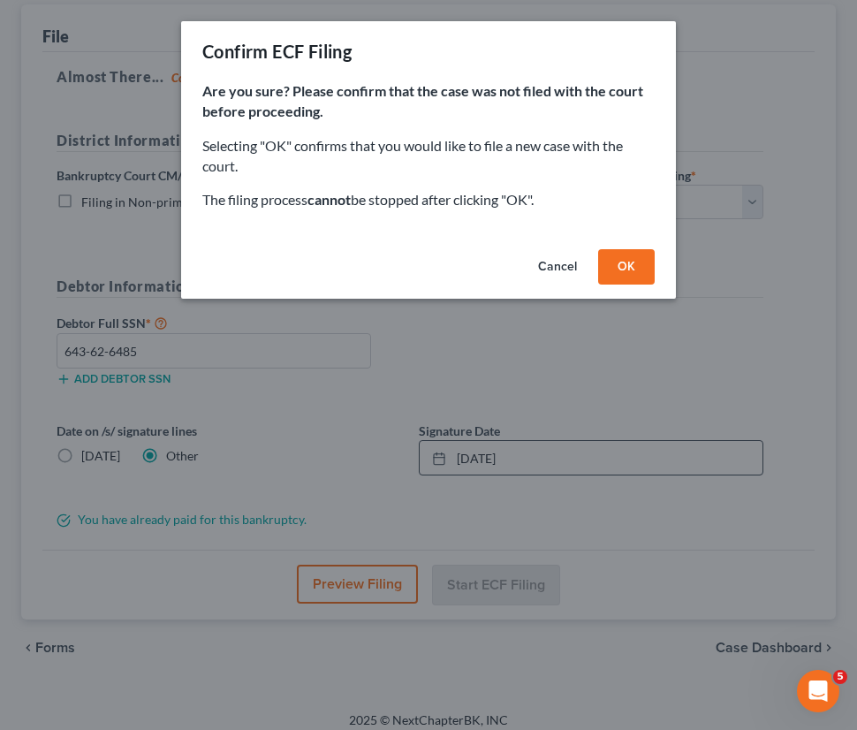
click at [618, 259] on button "OK" at bounding box center [626, 266] width 57 height 35
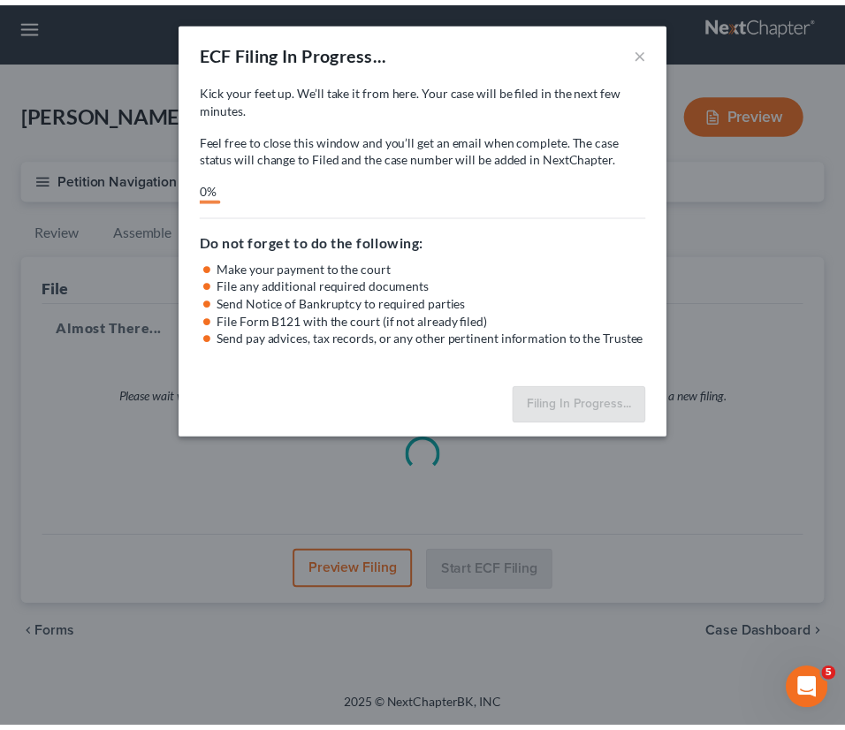
scroll to position [8, 0]
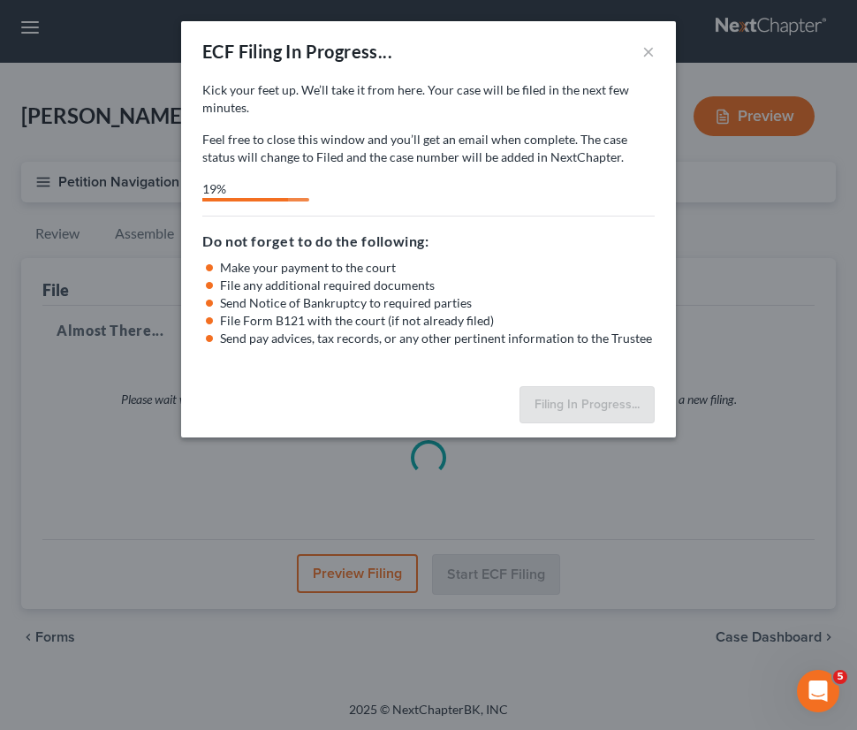
select select "0"
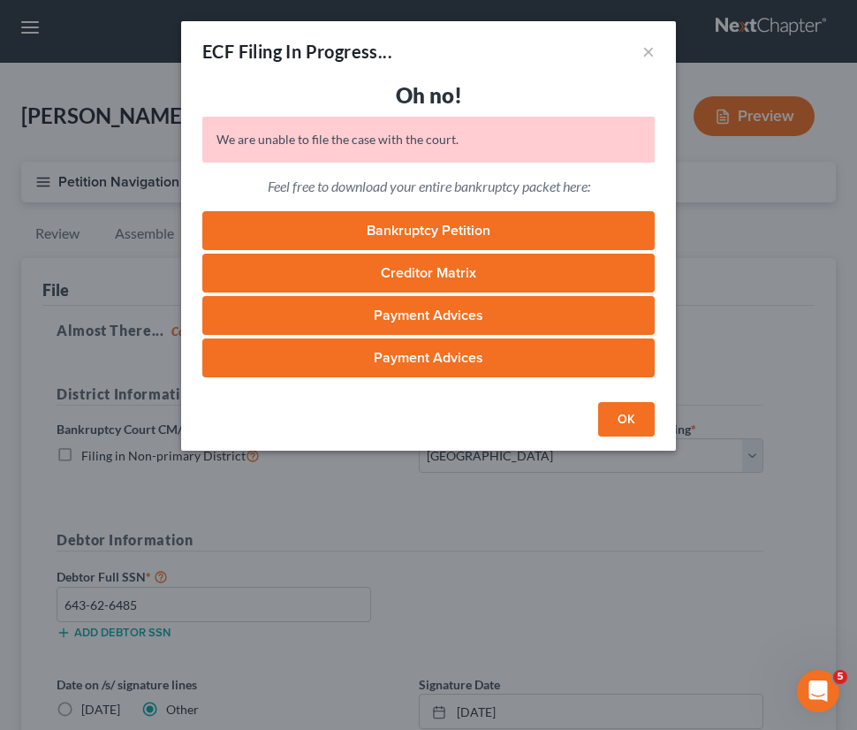
click at [624, 421] on button "OK" at bounding box center [626, 419] width 57 height 35
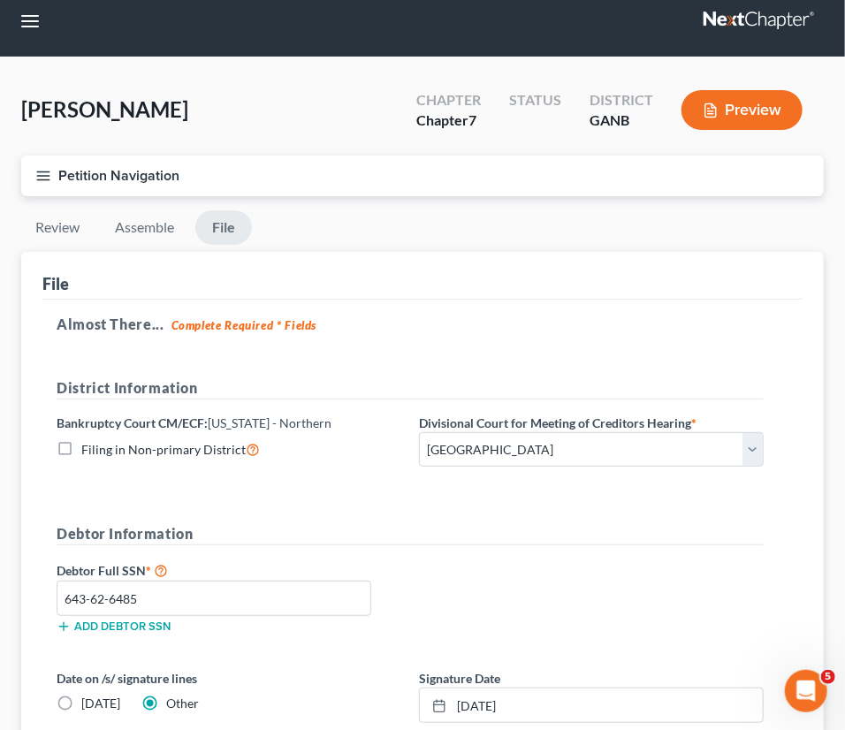
scroll to position [0, 0]
